Goal: Check status: Check status

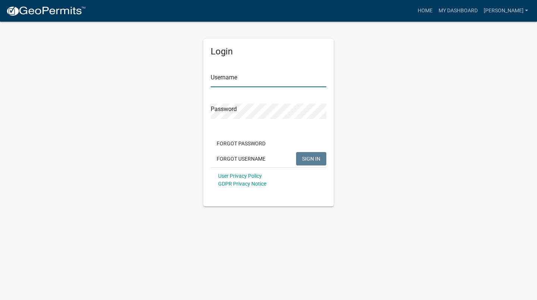
type input "[PERSON_NAME]"
click at [309, 162] on button "SIGN IN" at bounding box center [311, 158] width 30 height 13
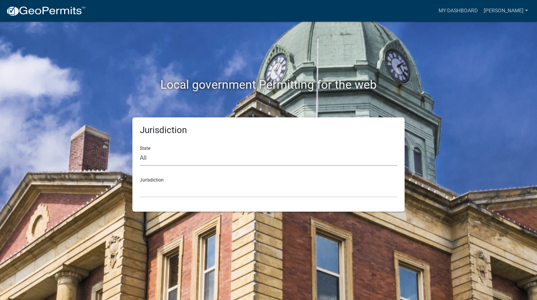
click at [181, 158] on select "All [US_STATE] [US_STATE] [US_STATE] [US_STATE] [US_STATE] [US_STATE] [US_STATE…" at bounding box center [268, 158] width 257 height 15
select select "[US_STATE]"
click at [140, 151] on select "All [US_STATE] [US_STATE] [US_STATE] [US_STATE] [US_STATE] [US_STATE] [US_STATE…" at bounding box center [268, 158] width 257 height 15
click at [180, 184] on select "[GEOGRAPHIC_DATA], [US_STATE][PERSON_NAME][GEOGRAPHIC_DATA], [US_STATE][PERSON_…" at bounding box center [268, 189] width 257 height 15
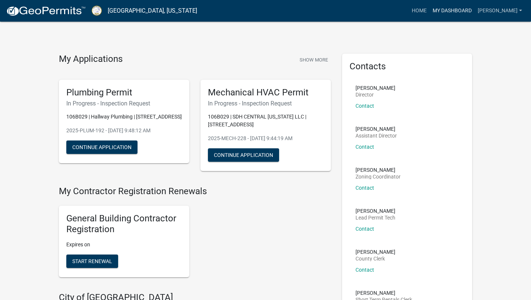
click at [474, 13] on link "My Dashboard" at bounding box center [452, 11] width 45 height 14
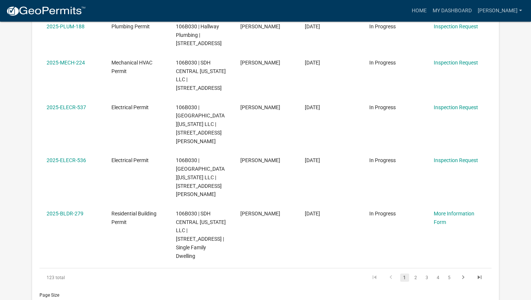
scroll to position [423, 0]
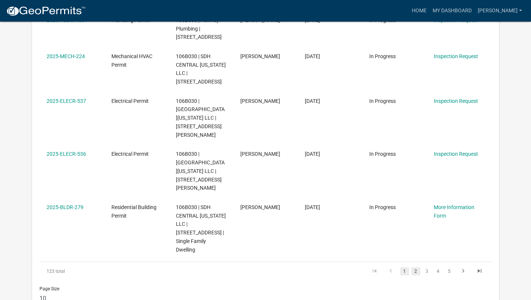
click at [417, 267] on link "2" at bounding box center [415, 271] width 9 height 8
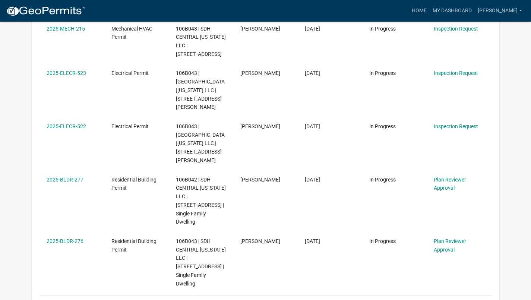
scroll to position [389, 0]
click at [427, 300] on link "3" at bounding box center [427, 305] width 9 height 8
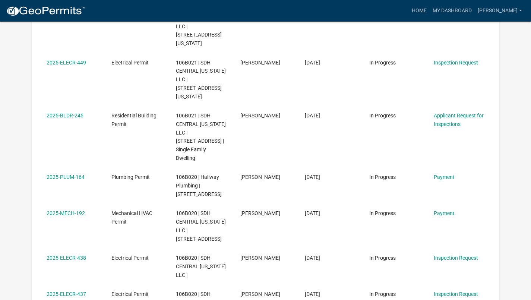
scroll to position [281, 0]
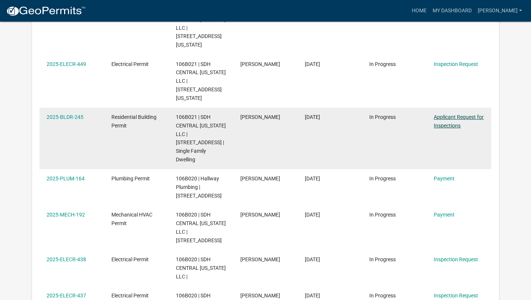
click at [452, 114] on link "Applicant Request for Inspections" at bounding box center [459, 121] width 50 height 15
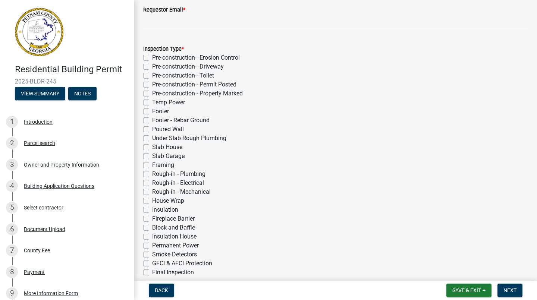
scroll to position [125, 0]
